Goal: Book appointment/travel/reservation

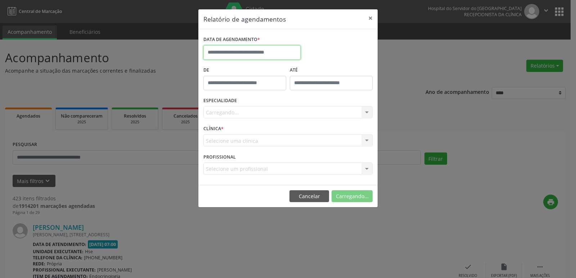
click at [258, 53] on input "text" at bounding box center [251, 52] width 97 height 14
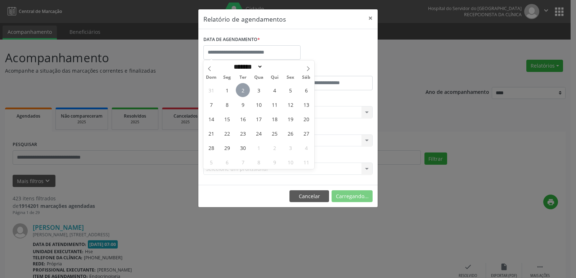
click at [243, 87] on span "2" at bounding box center [243, 90] width 14 height 14
type input "**********"
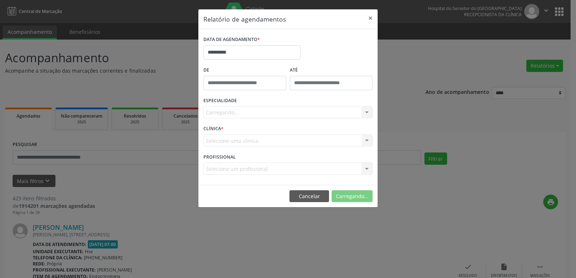
click at [366, 111] on div at bounding box center [366, 113] width 11 height 12
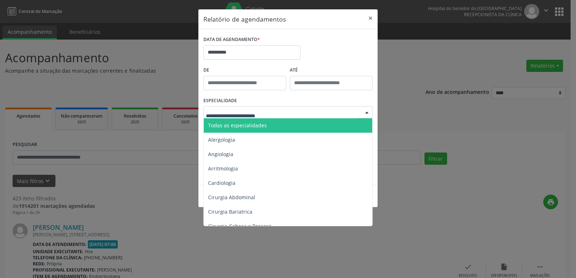
click at [257, 124] on span "Todas as especialidades" at bounding box center [237, 125] width 59 height 7
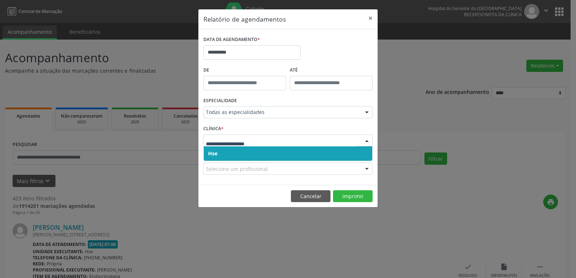
click at [368, 140] on div at bounding box center [366, 141] width 11 height 12
click at [215, 155] on span "Hse" at bounding box center [212, 153] width 9 height 7
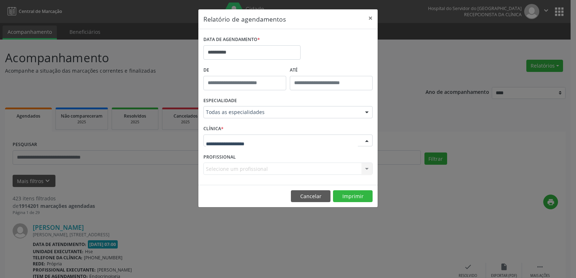
click at [369, 141] on div at bounding box center [366, 141] width 11 height 12
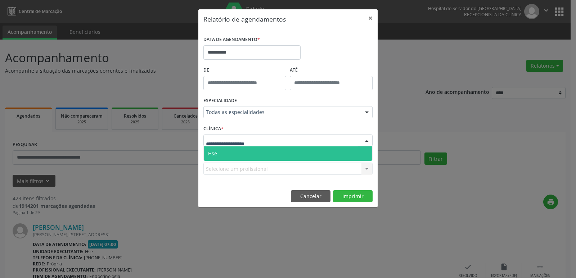
click at [243, 154] on span "Hse" at bounding box center [288, 154] width 169 height 14
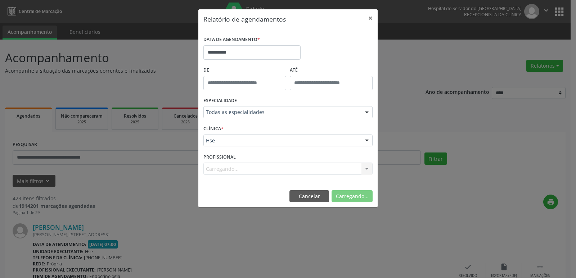
click at [368, 169] on div "Carregando... Todos os profissionais [PERSON_NAME] Interaminense Junior [PERSON…" at bounding box center [287, 169] width 169 height 12
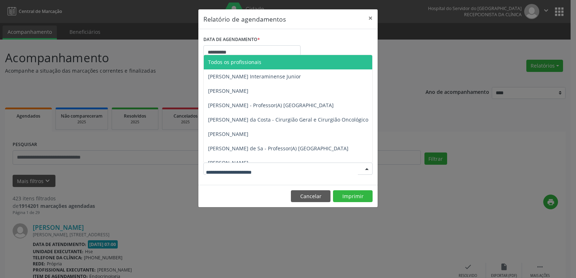
click at [365, 168] on div at bounding box center [366, 169] width 11 height 12
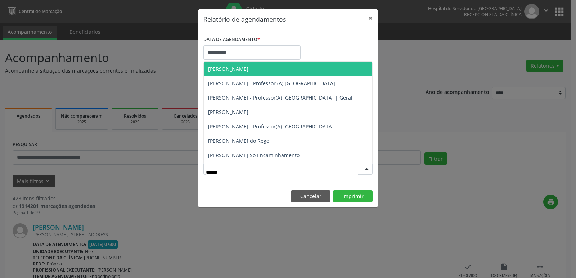
type input "*******"
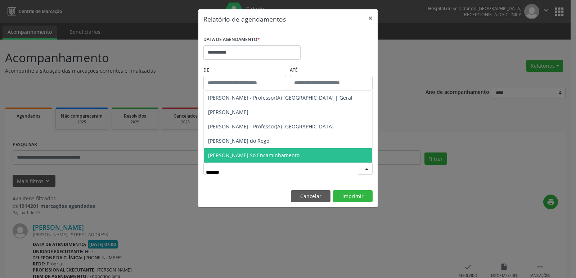
click at [288, 156] on span "[PERSON_NAME] So Encaminhamento" at bounding box center [253, 155] width 91 height 7
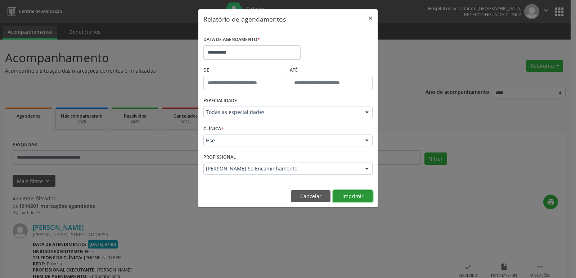
click at [349, 197] on button "Imprimir" at bounding box center [353, 196] width 40 height 12
click at [370, 17] on button "×" at bounding box center [370, 18] width 14 height 18
